Goal: Information Seeking & Learning: Learn about a topic

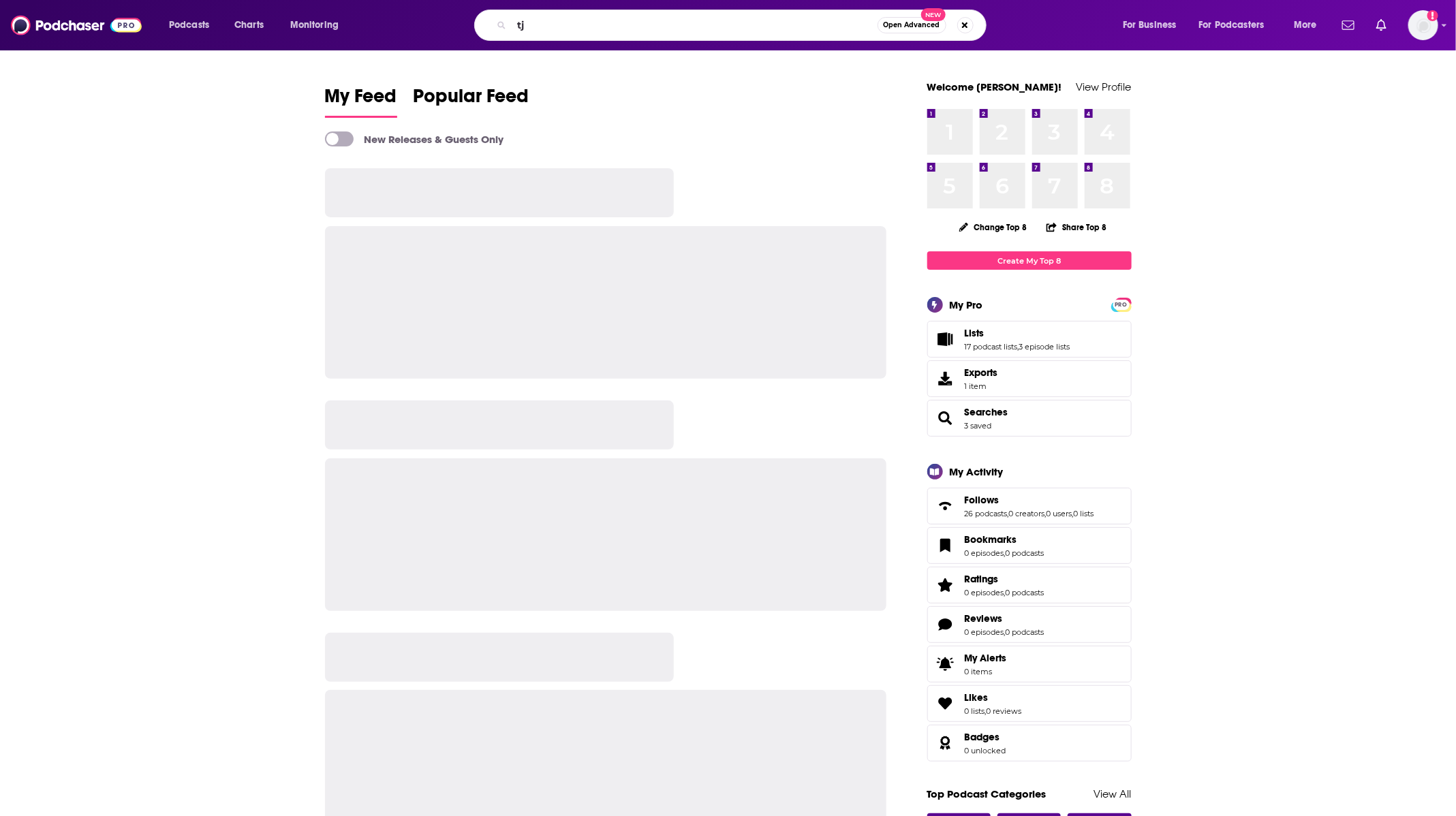
type input "t"
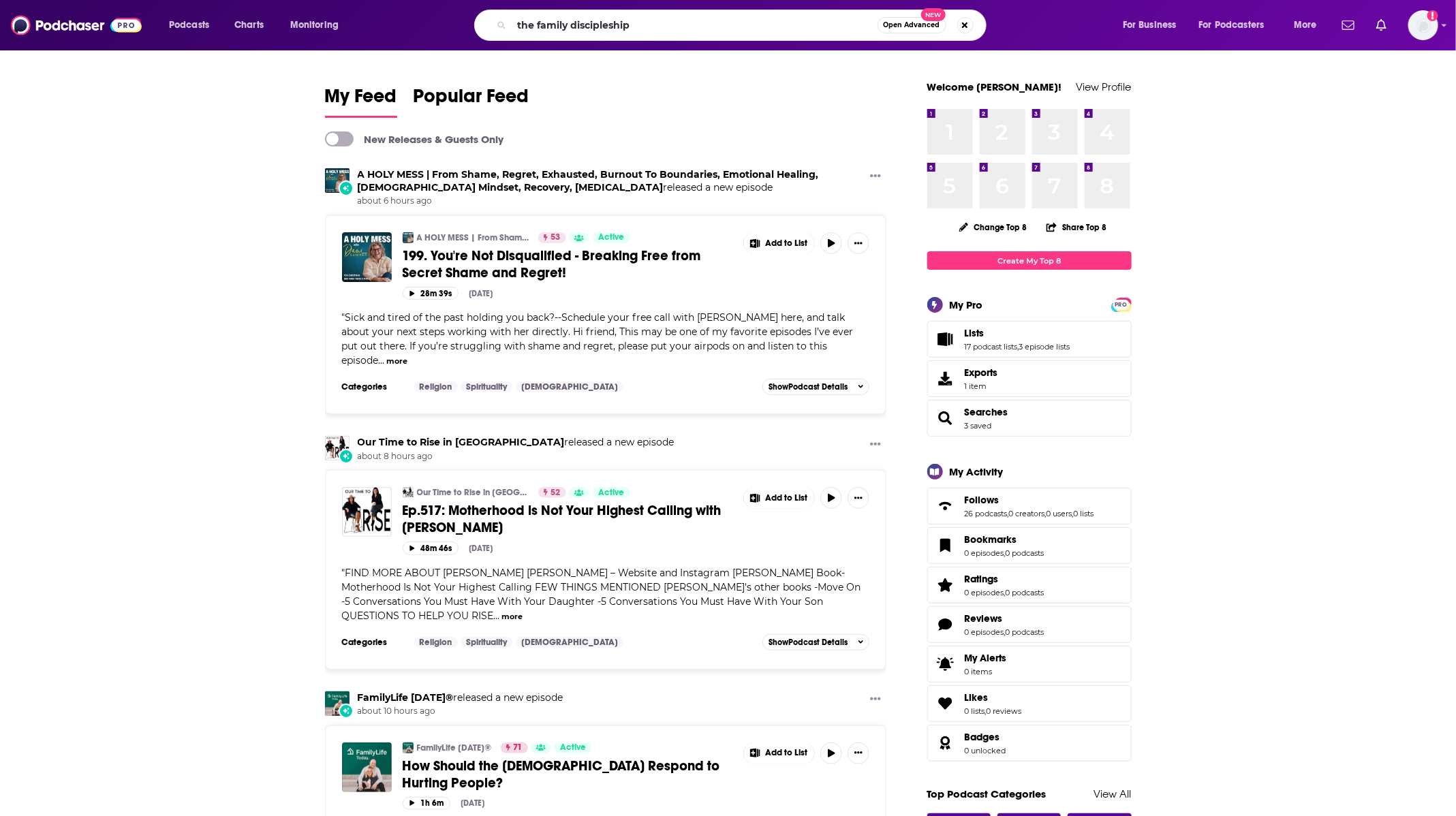
type input "the family discipleship"
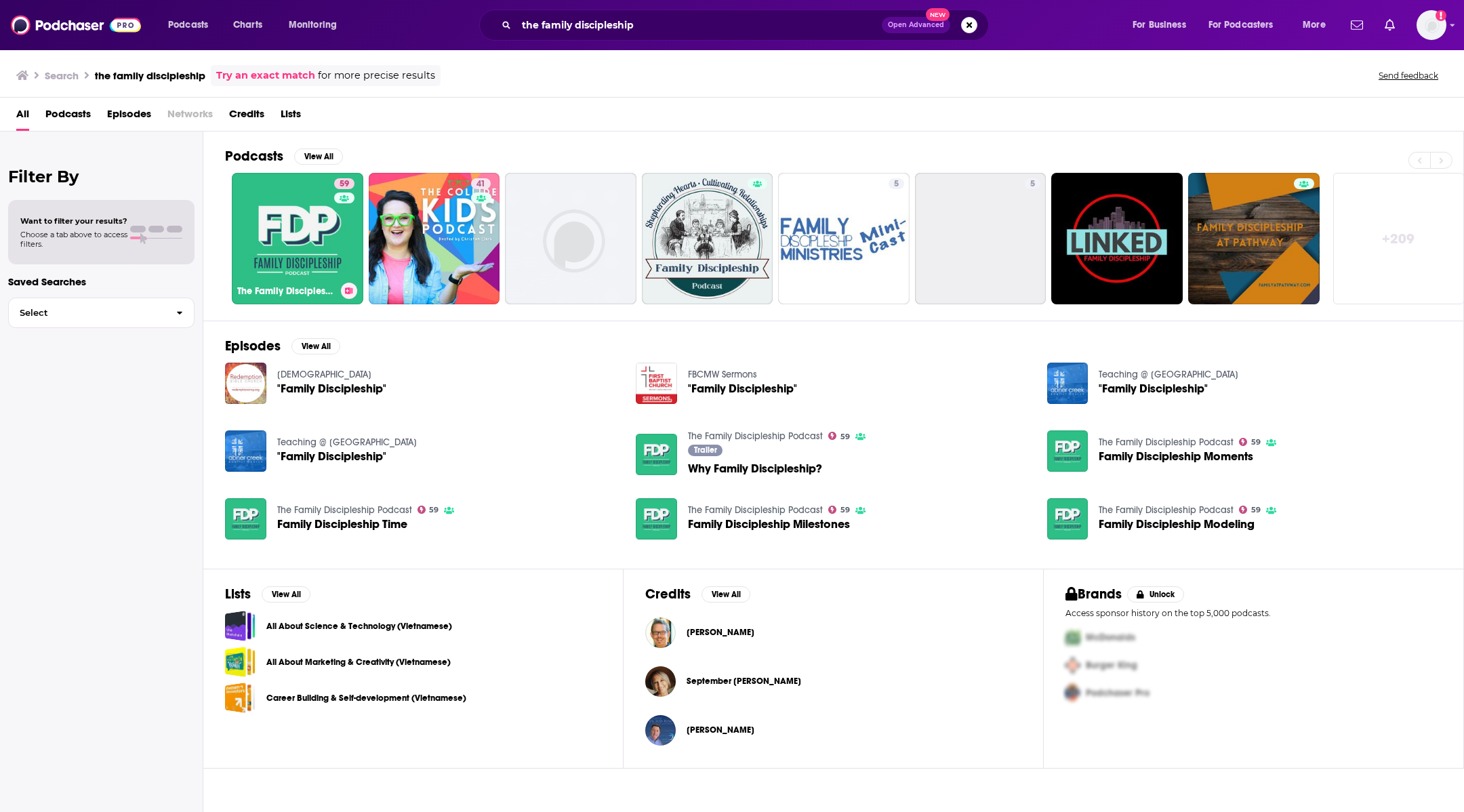
click at [285, 204] on link "59 The Family Discipleship Podcast" at bounding box center [297, 239] width 132 height 132
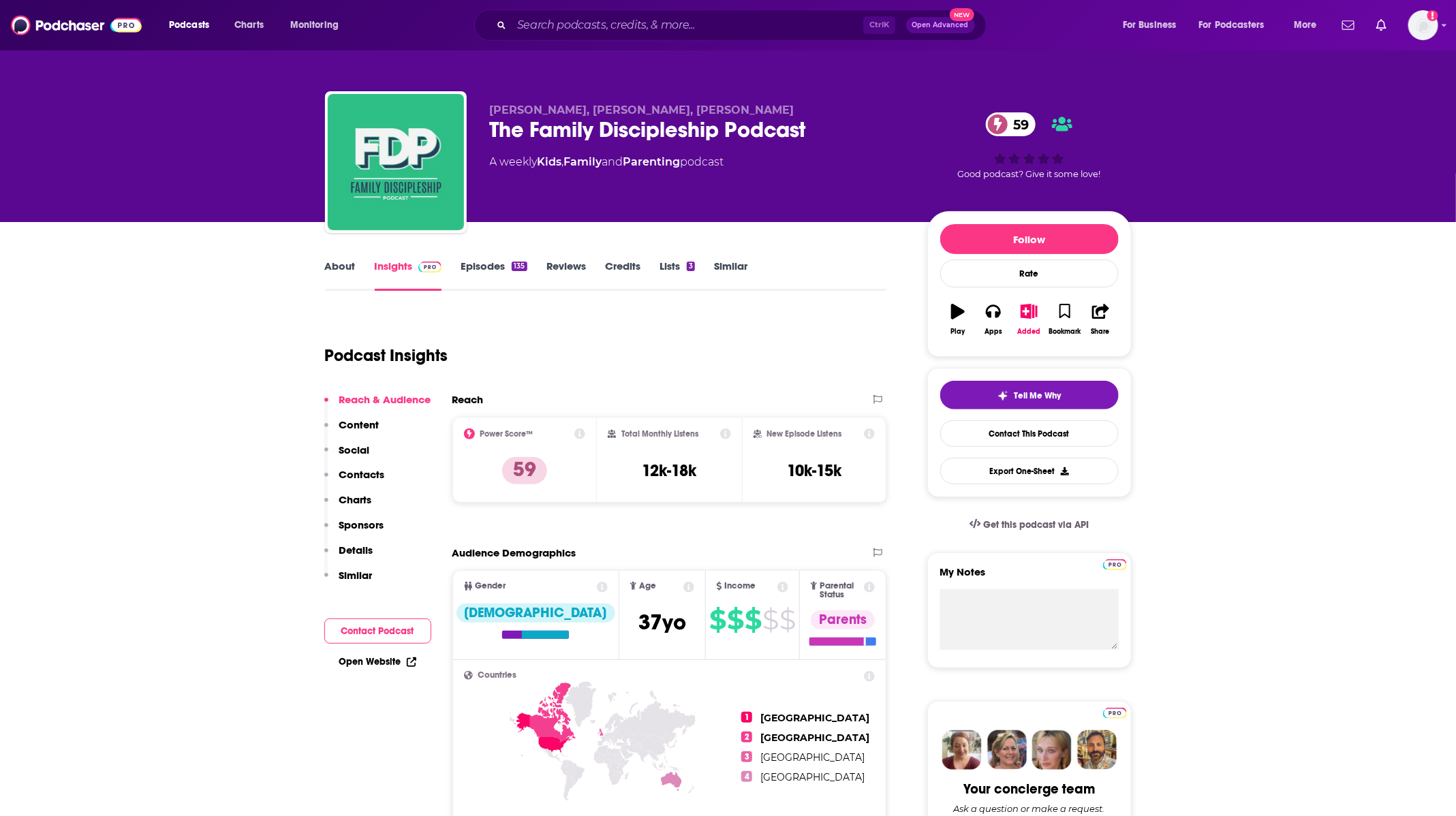
click at [343, 269] on link "About" at bounding box center [340, 275] width 31 height 31
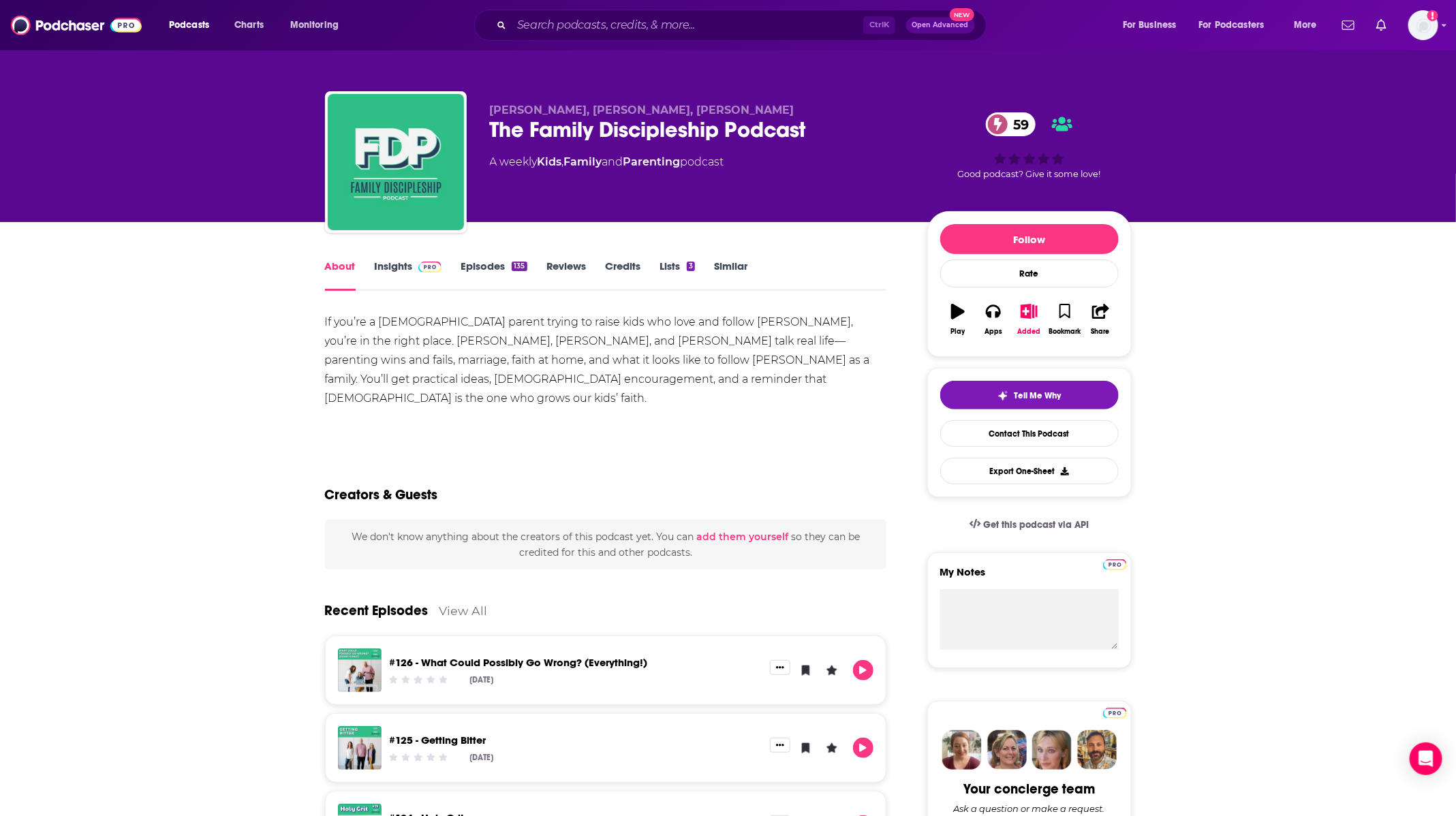
click at [429, 271] on img at bounding box center [430, 267] width 24 height 11
